Goal: Information Seeking & Learning: Find specific page/section

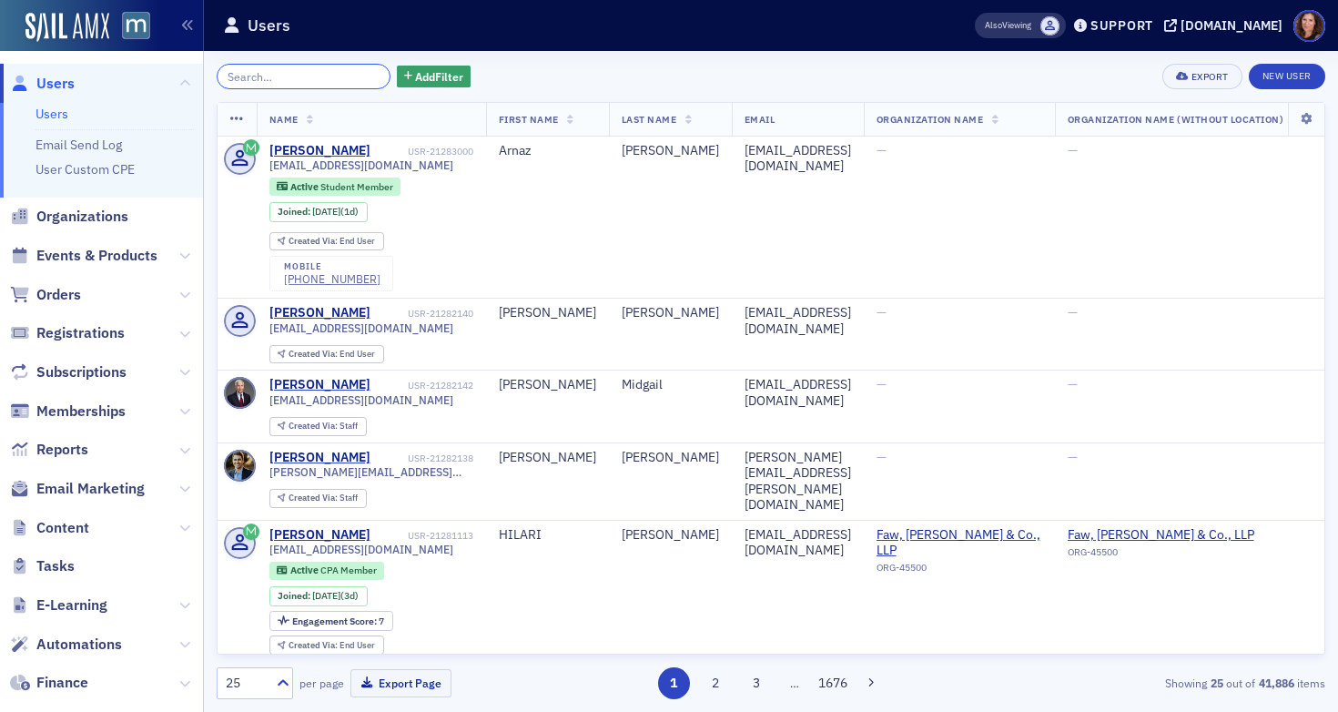
click at [262, 73] on input "search" at bounding box center [304, 76] width 174 height 25
paste input "[EMAIL_ADDRESS][DOMAIN_NAME]"
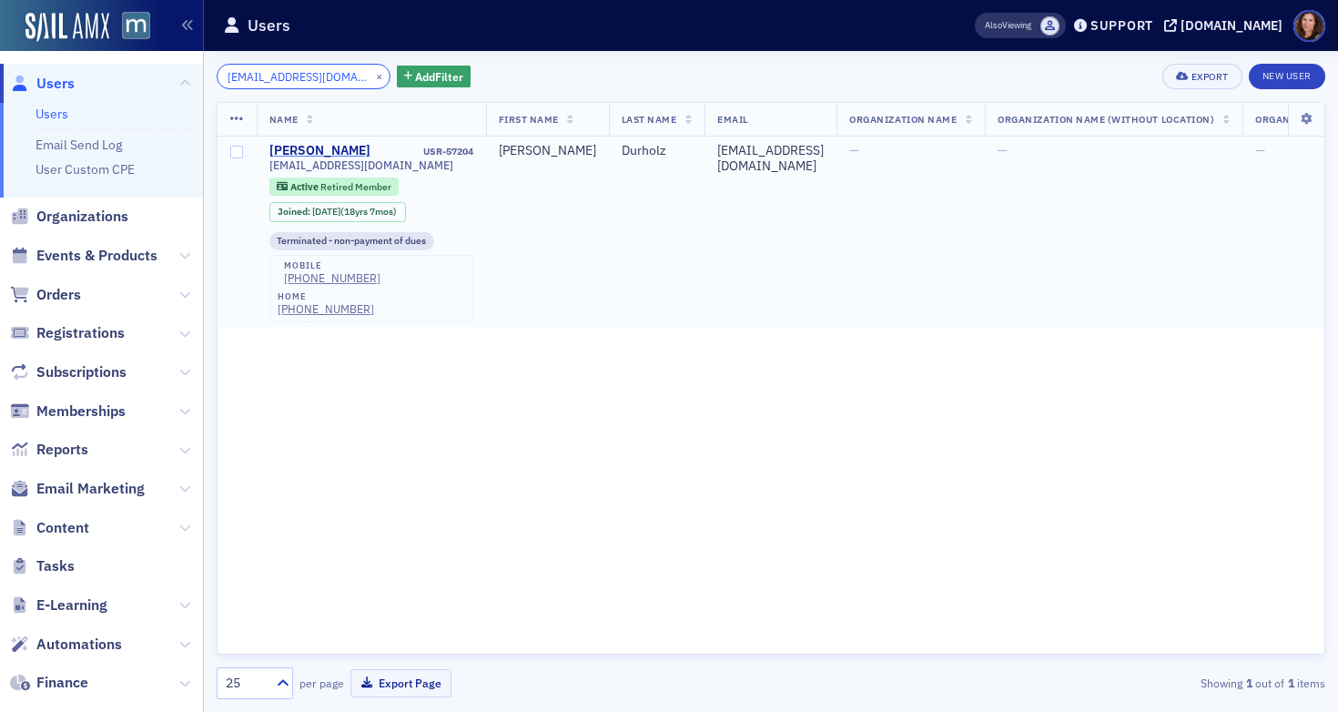
type input "[EMAIL_ADDRESS][DOMAIN_NAME]"
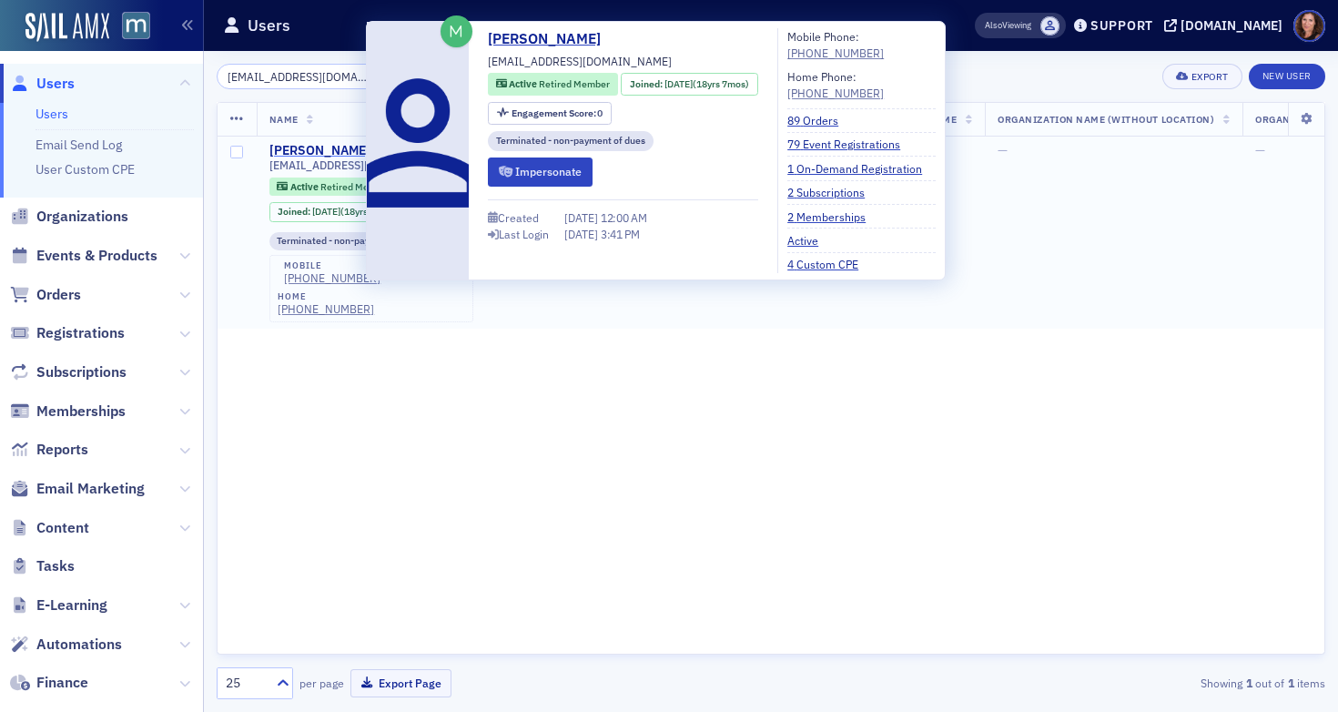
click at [320, 146] on div "[PERSON_NAME]" at bounding box center [320, 151] width 101 height 16
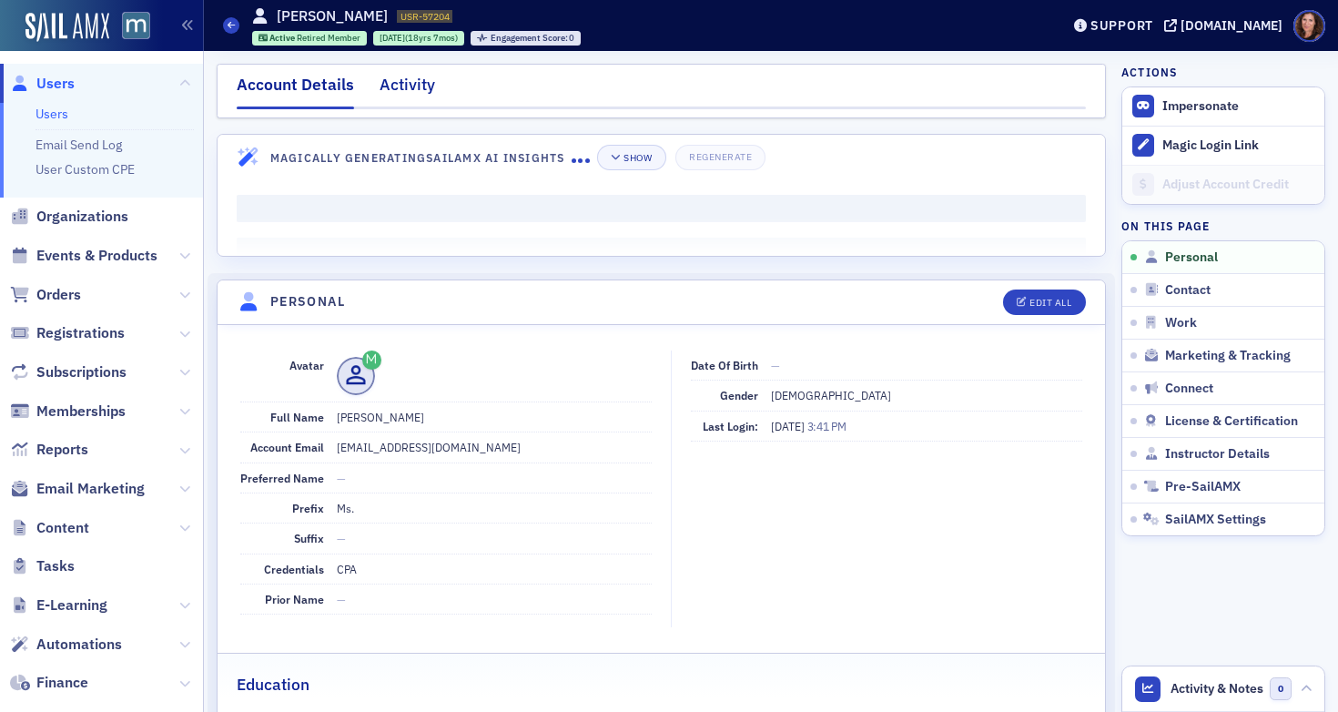
click at [399, 86] on div "Activity" at bounding box center [408, 90] width 56 height 34
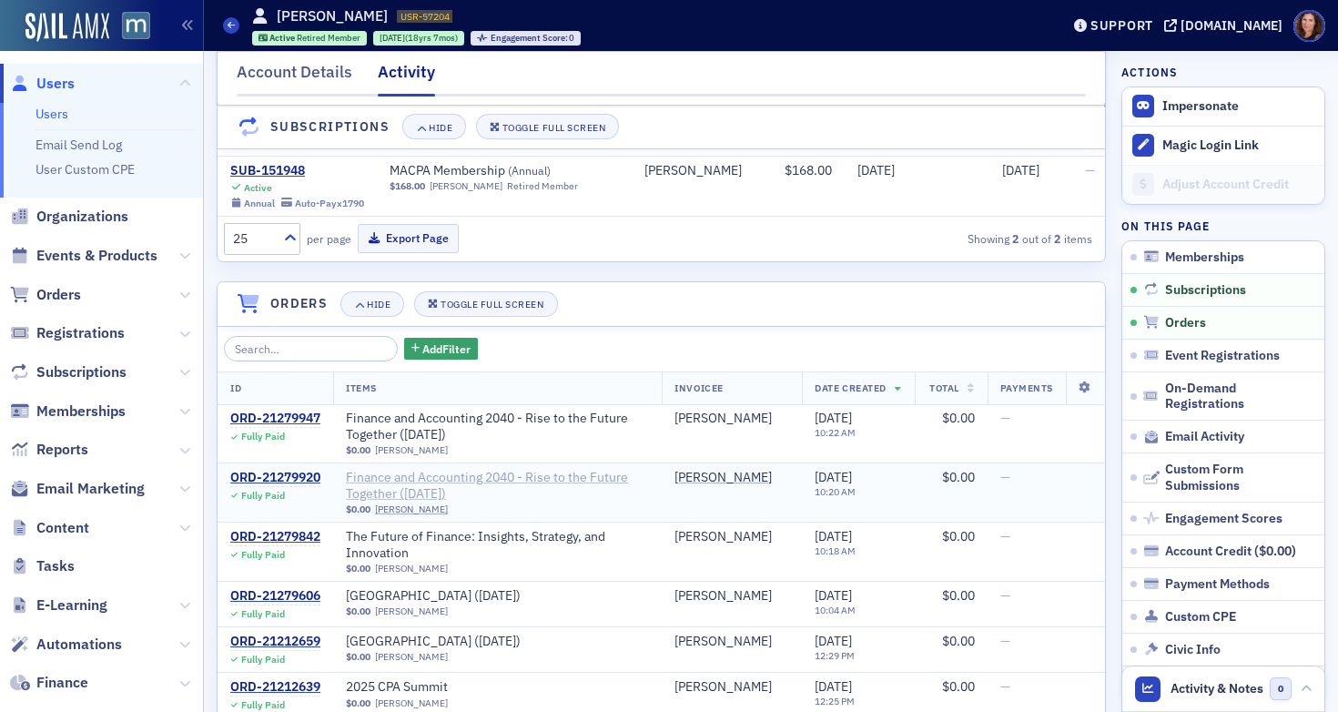
click at [421, 494] on span "Finance and Accounting 2040 - Rise to the Future Together ([DATE])" at bounding box center [497, 486] width 303 height 32
click at [291, 486] on div "ORD-21279920" at bounding box center [275, 478] width 90 height 16
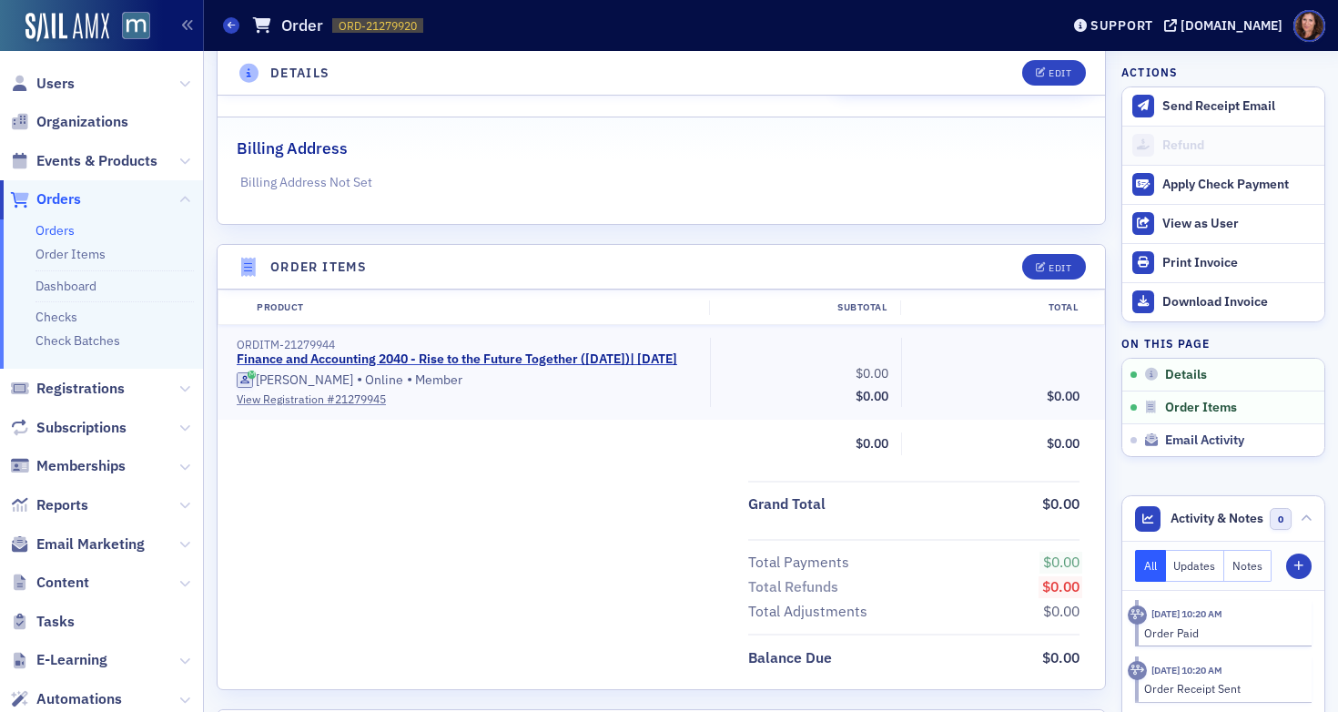
scroll to position [381, 0]
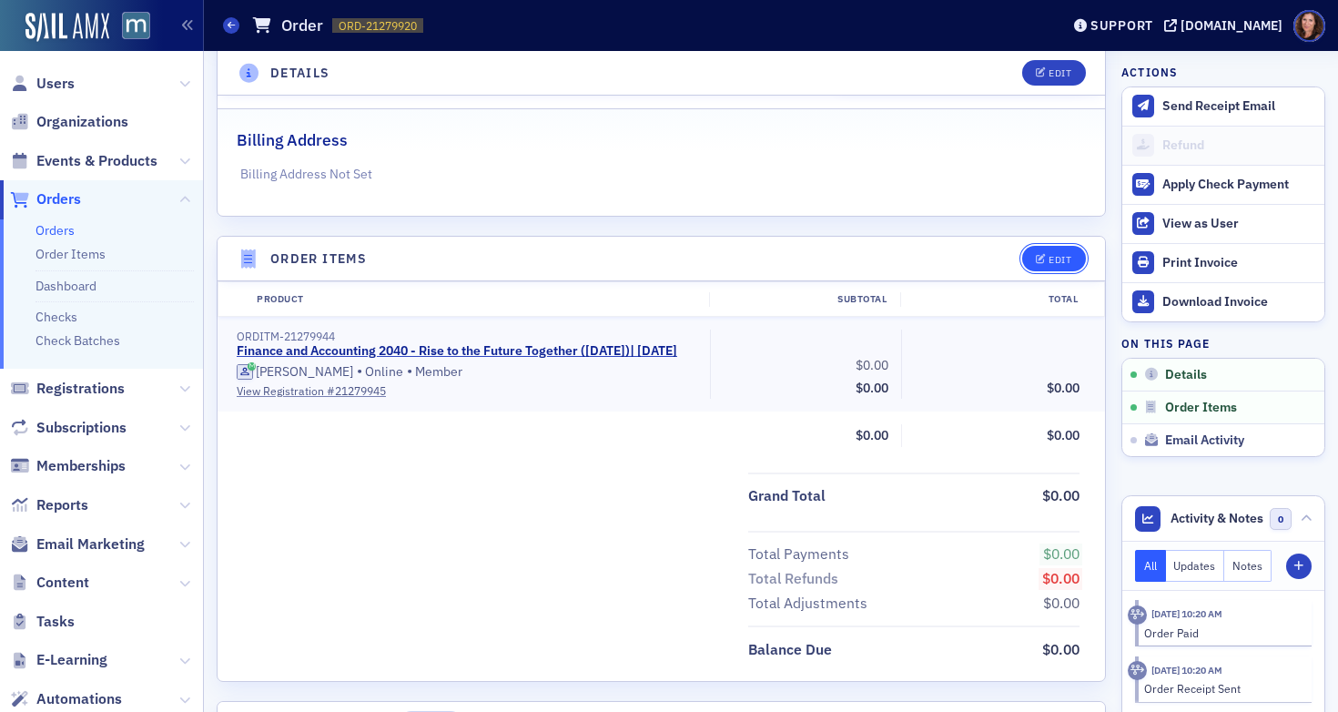
click at [1022, 263] on button "Edit" at bounding box center [1053, 258] width 63 height 25
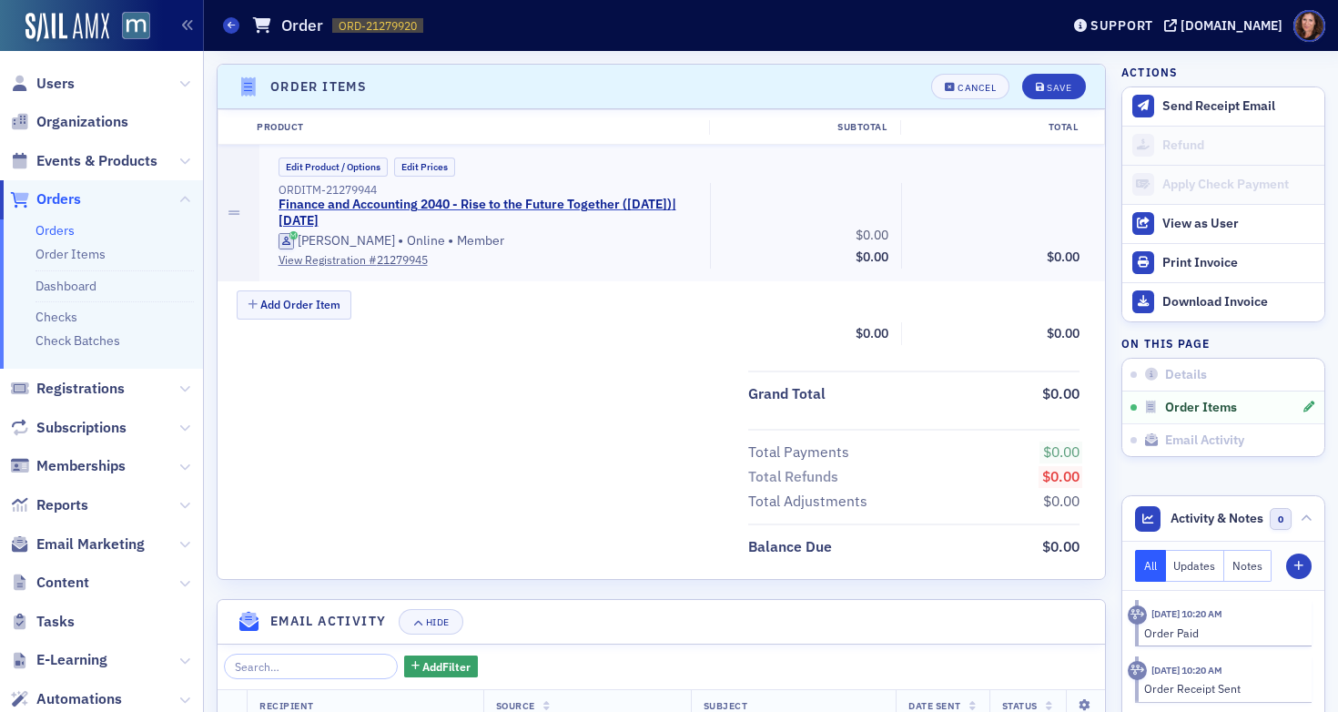
scroll to position [557, 0]
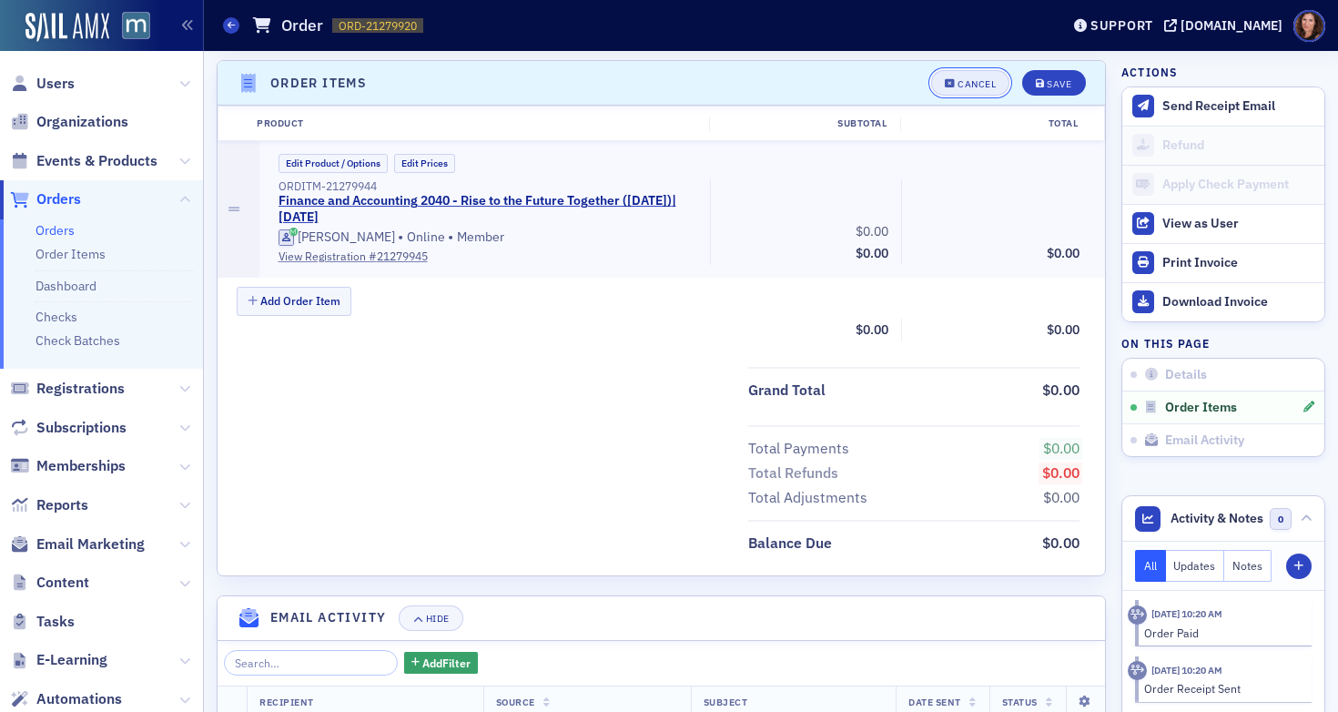
click at [958, 79] on div "Cancel" at bounding box center [977, 84] width 38 height 10
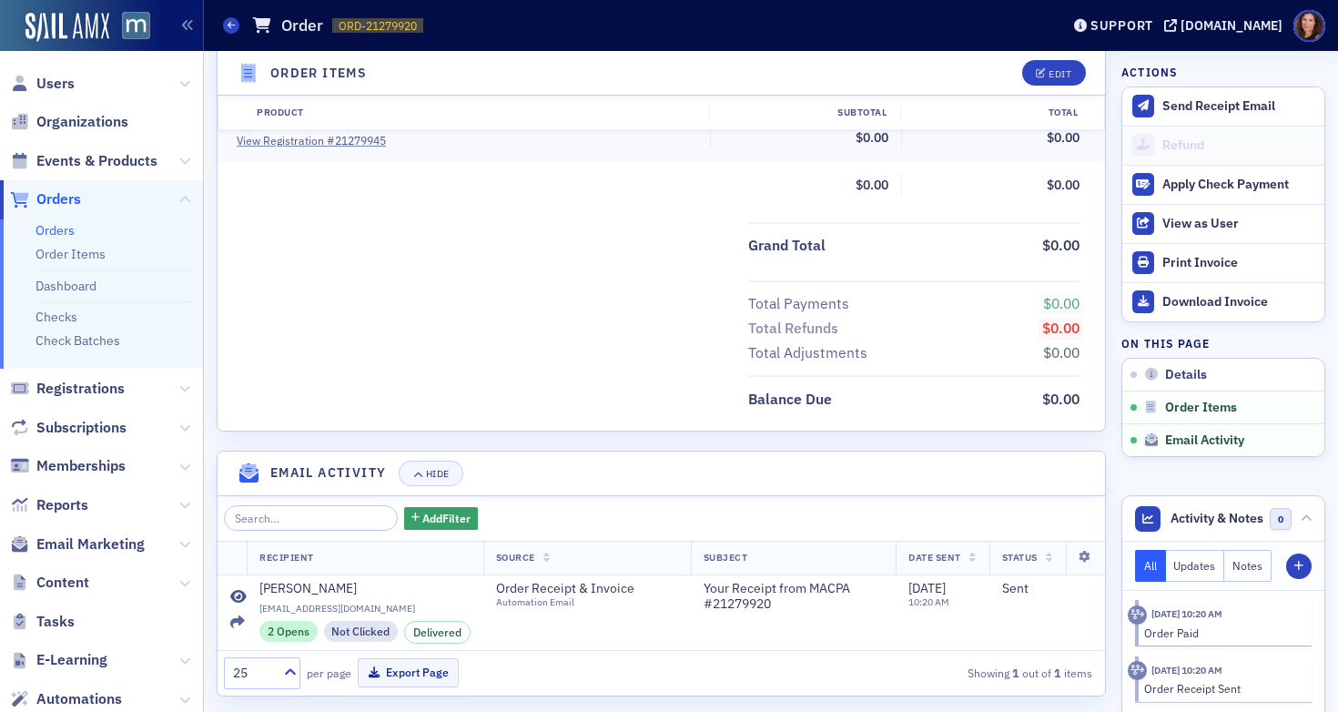
scroll to position [677, 0]
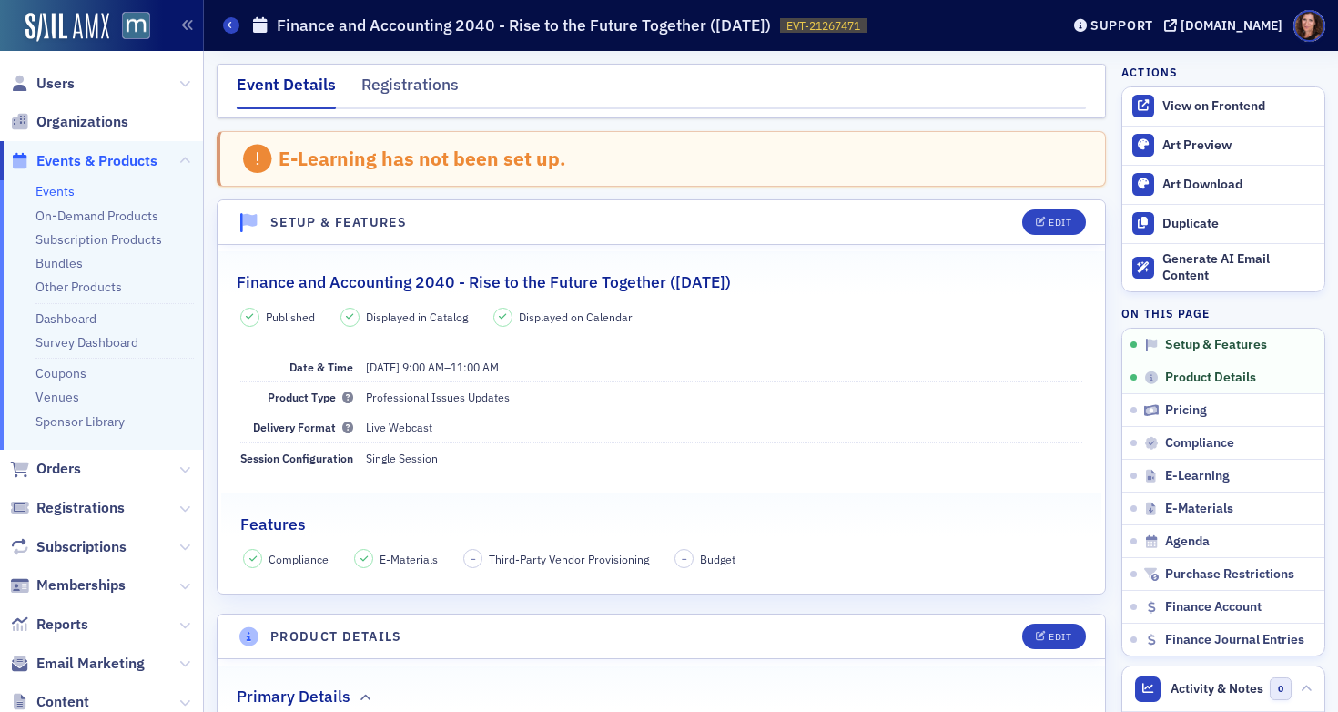
click at [60, 194] on link "Events" at bounding box center [55, 191] width 39 height 16
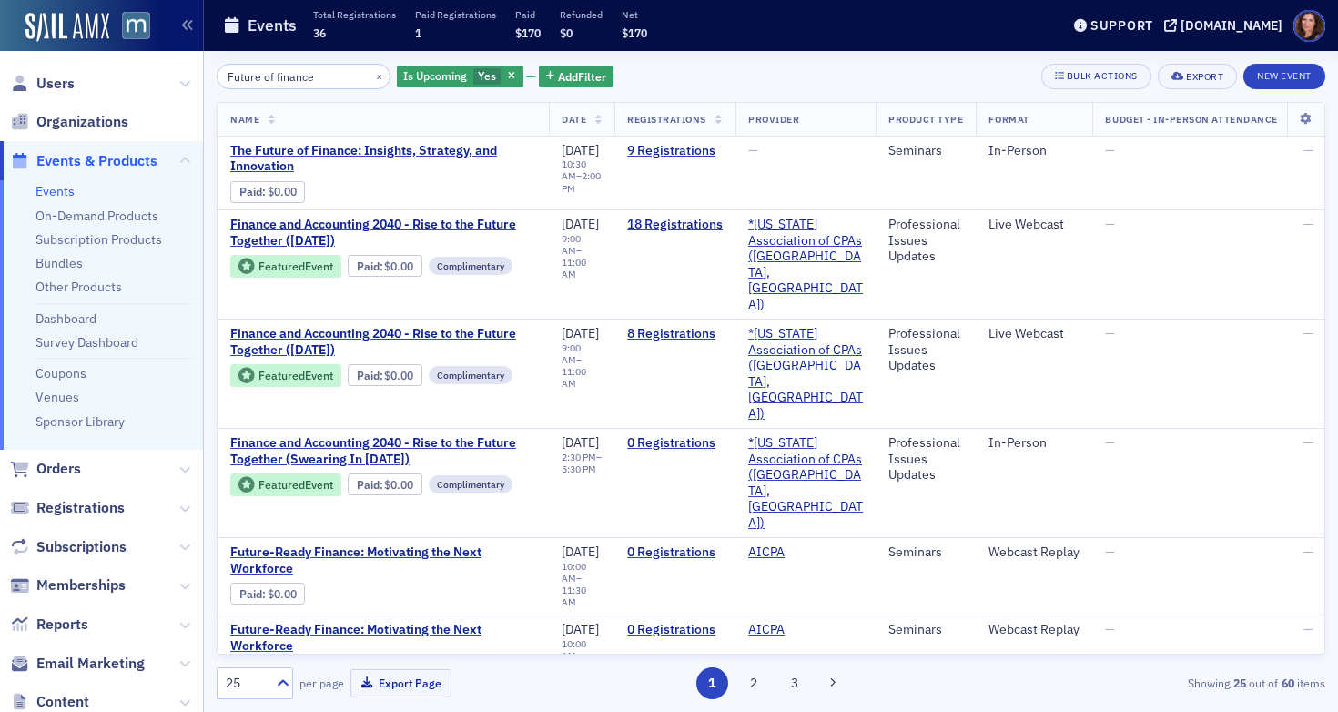
type input "Future of finance"
